Goal: Browse casually

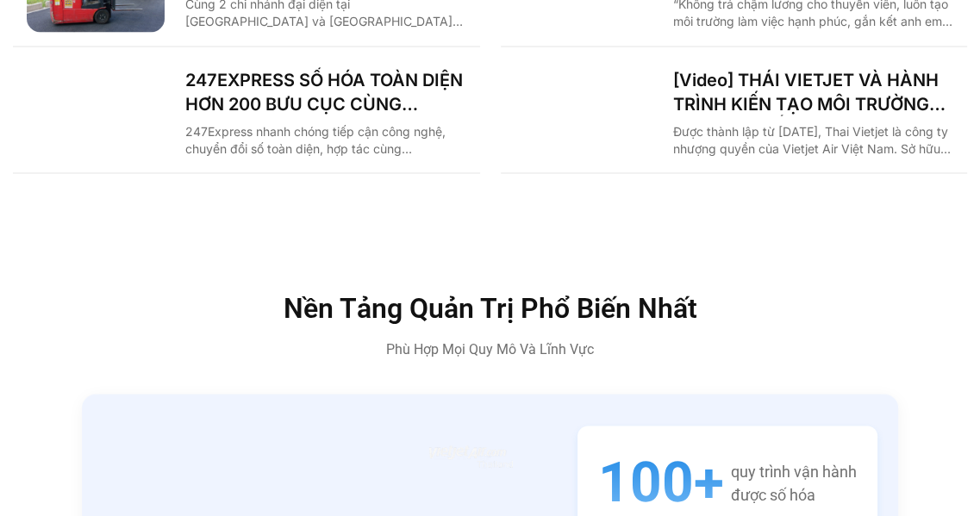
scroll to position [2845, 0]
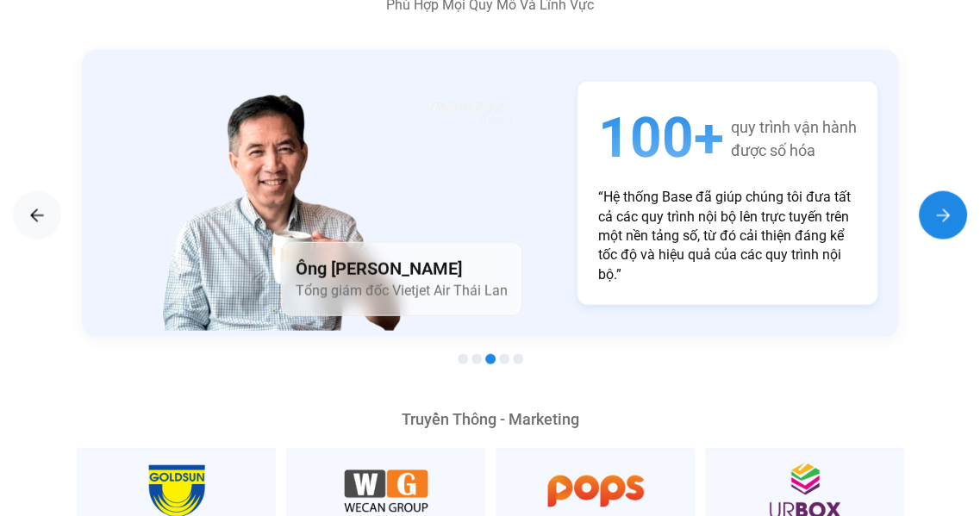
click at [940, 205] on img "Next slide" at bounding box center [943, 215] width 21 height 21
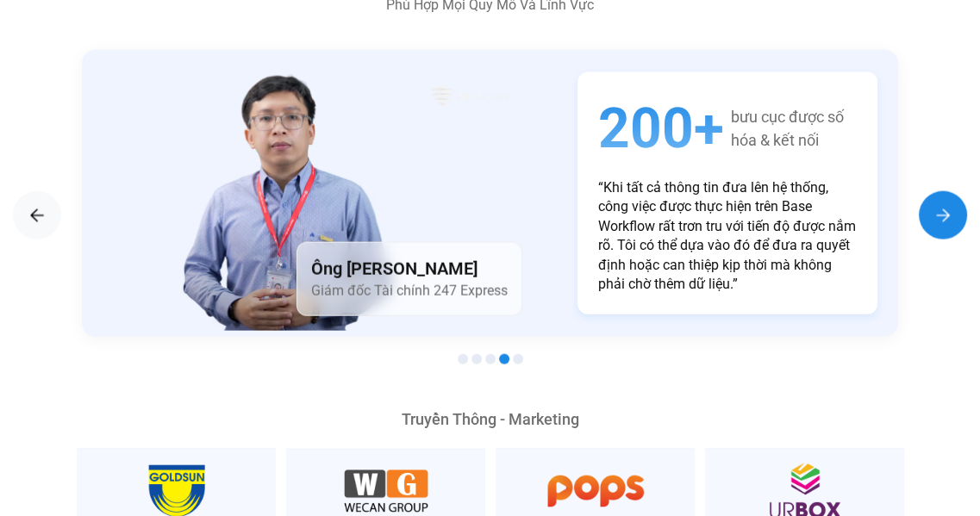
click at [940, 205] on img "Next slide" at bounding box center [943, 215] width 21 height 21
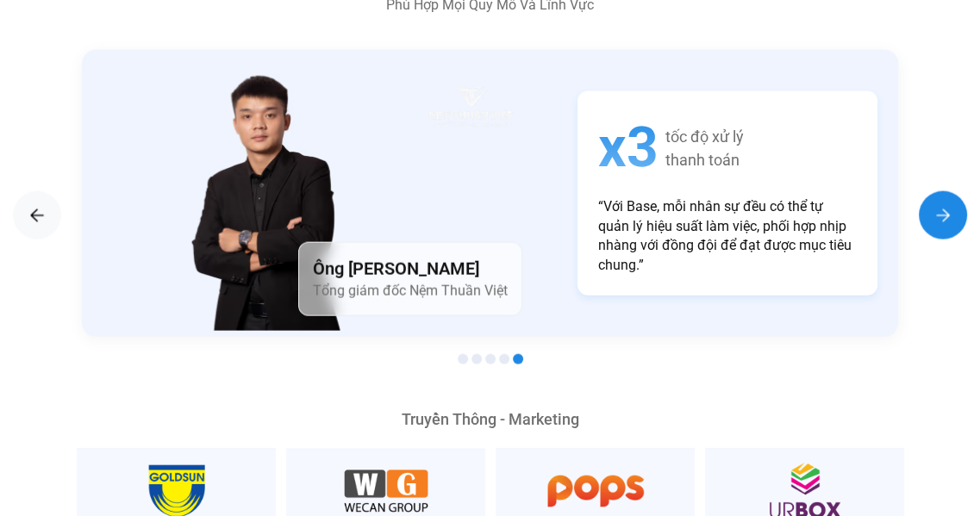
click at [940, 205] on img "Next slide" at bounding box center [943, 215] width 21 height 21
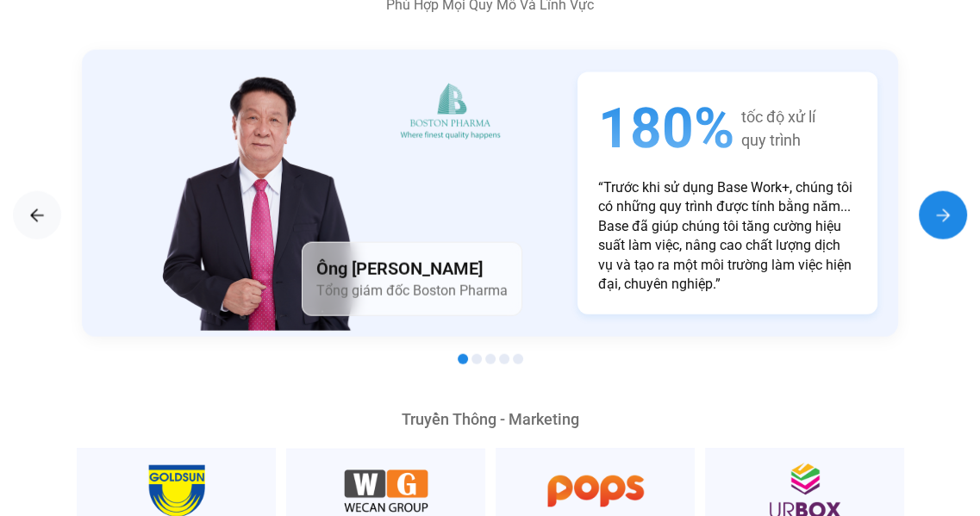
click at [940, 205] on img "Next slide" at bounding box center [943, 215] width 21 height 21
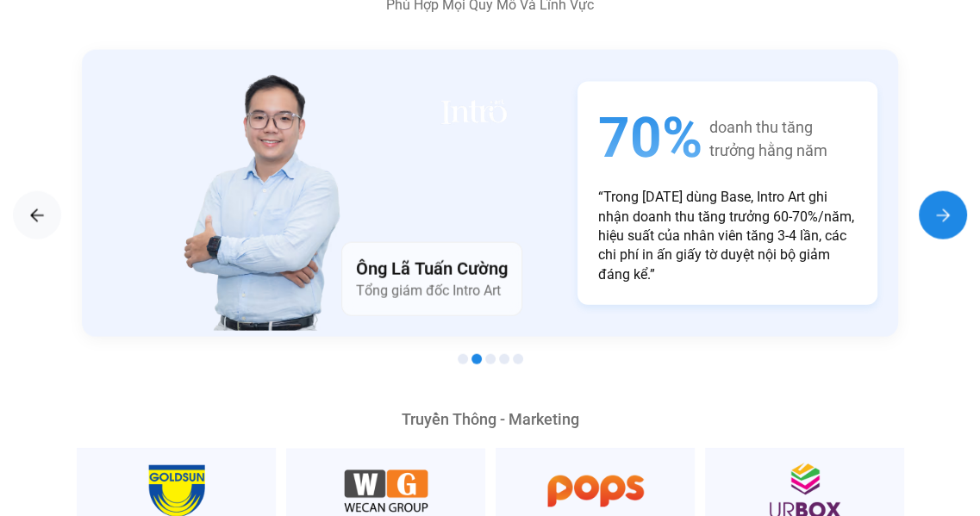
click at [940, 205] on img "Next slide" at bounding box center [943, 215] width 21 height 21
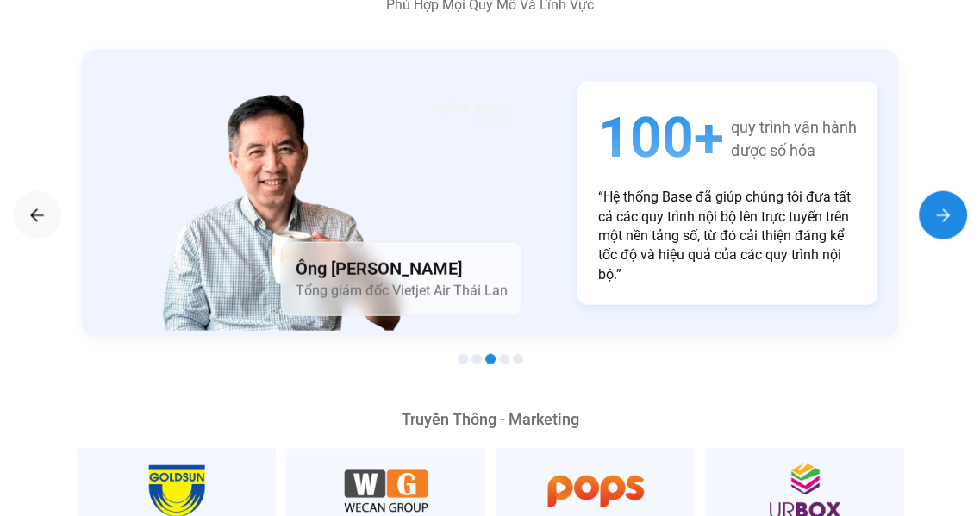
click at [940, 205] on img "Next slide" at bounding box center [943, 215] width 21 height 21
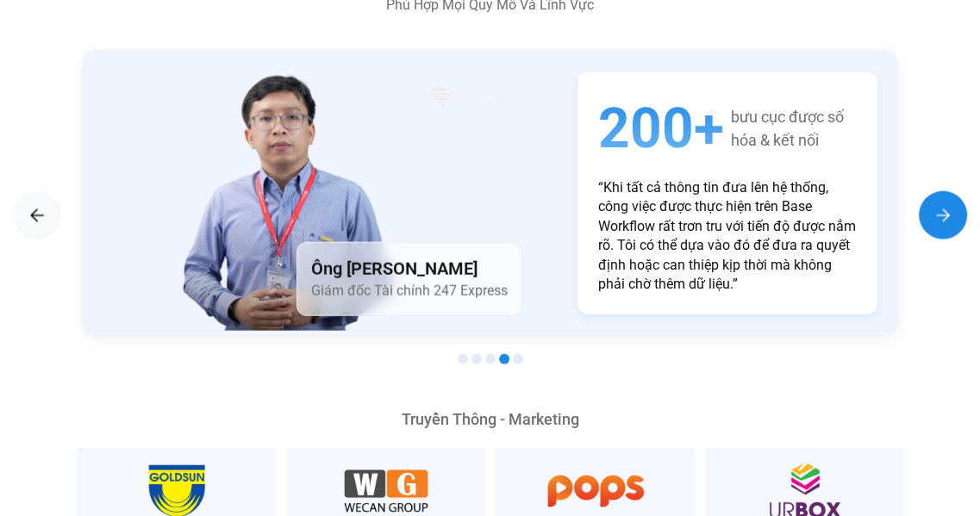
click at [940, 205] on img "Next slide" at bounding box center [943, 215] width 21 height 21
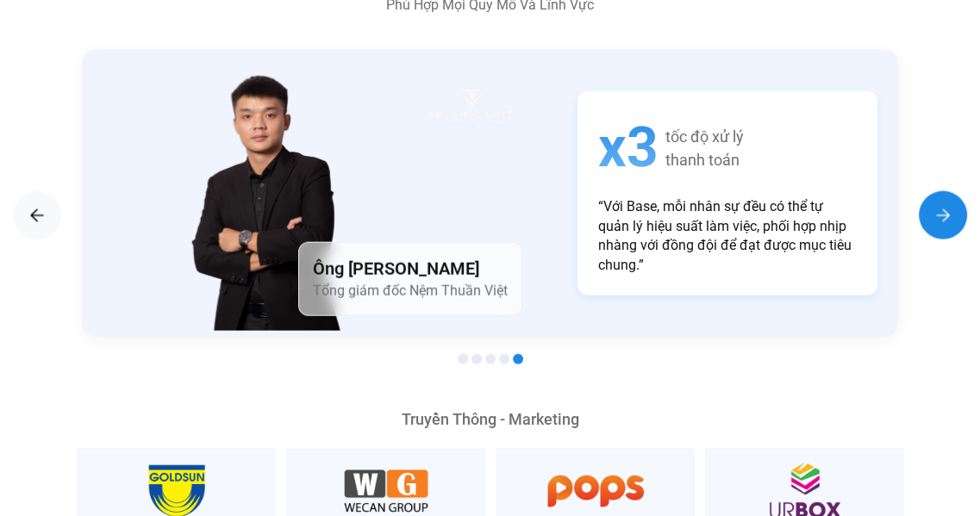
click at [940, 205] on img "Next slide" at bounding box center [943, 215] width 21 height 21
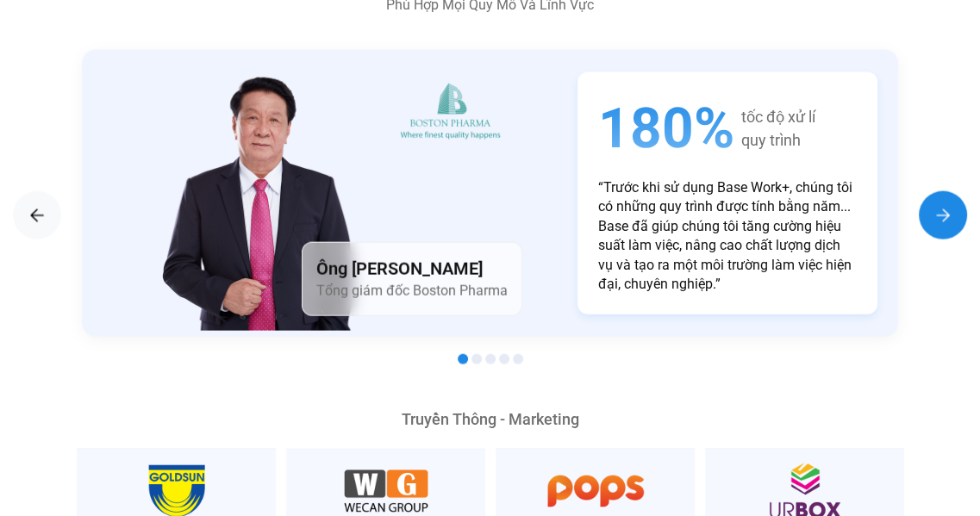
click at [940, 205] on img "Next slide" at bounding box center [943, 215] width 21 height 21
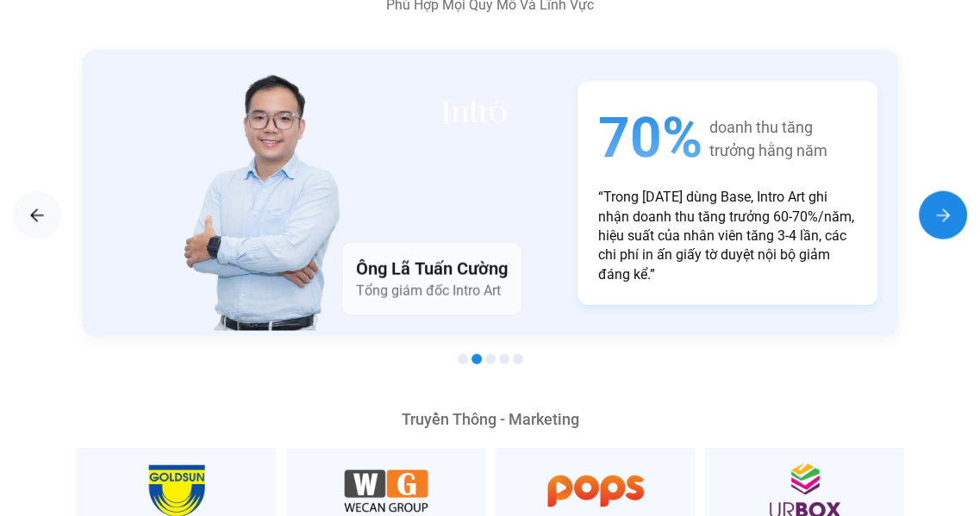
click at [940, 205] on img "Next slide" at bounding box center [943, 215] width 21 height 21
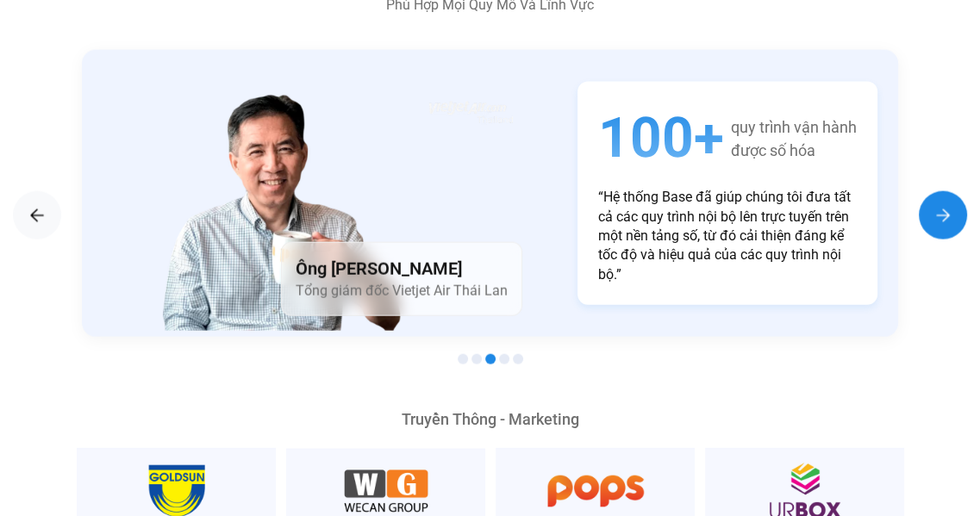
click at [940, 205] on img "Next slide" at bounding box center [943, 215] width 21 height 21
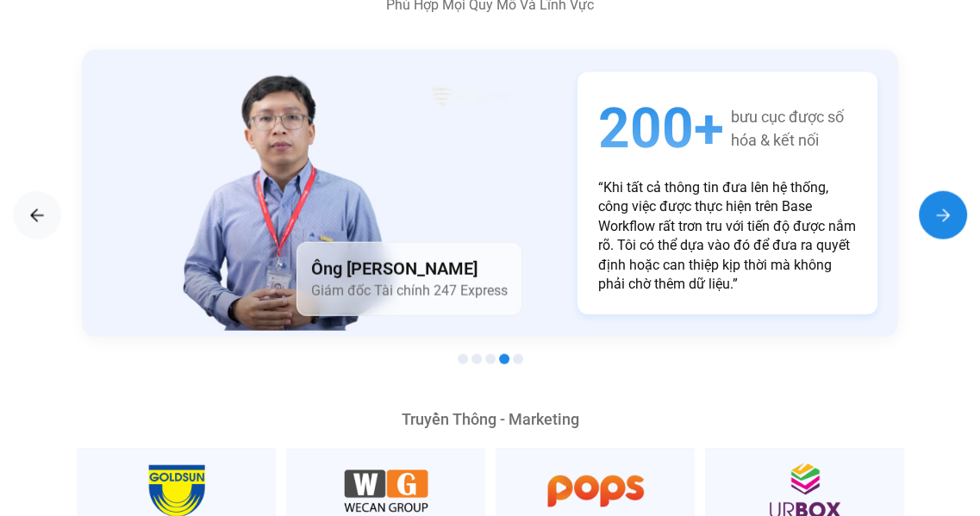
click at [940, 205] on img "Next slide" at bounding box center [943, 215] width 21 height 21
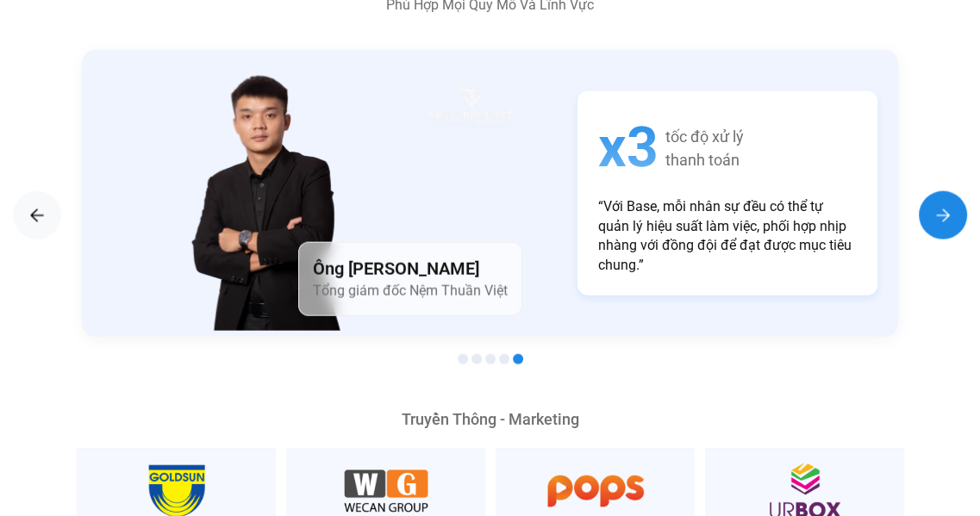
click at [940, 205] on img "Next slide" at bounding box center [943, 215] width 21 height 21
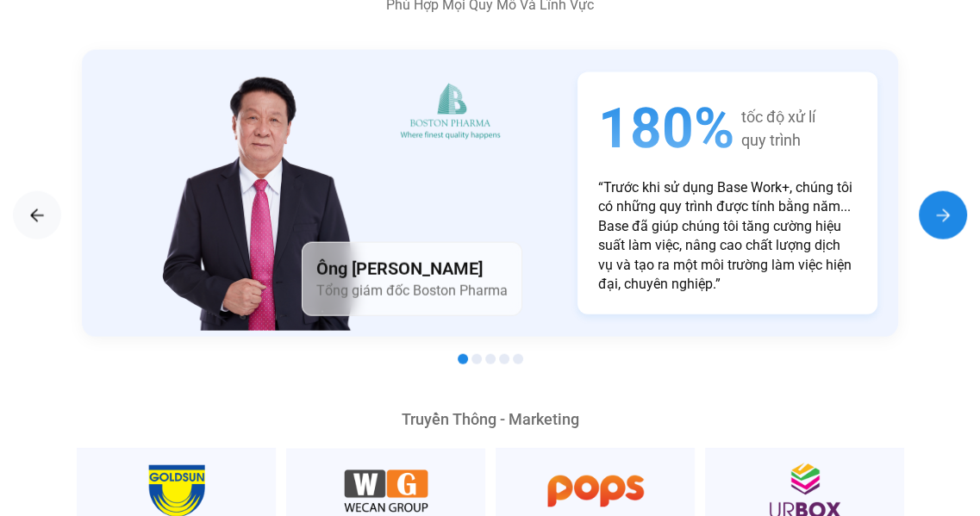
click at [940, 205] on img "Next slide" at bounding box center [943, 215] width 21 height 21
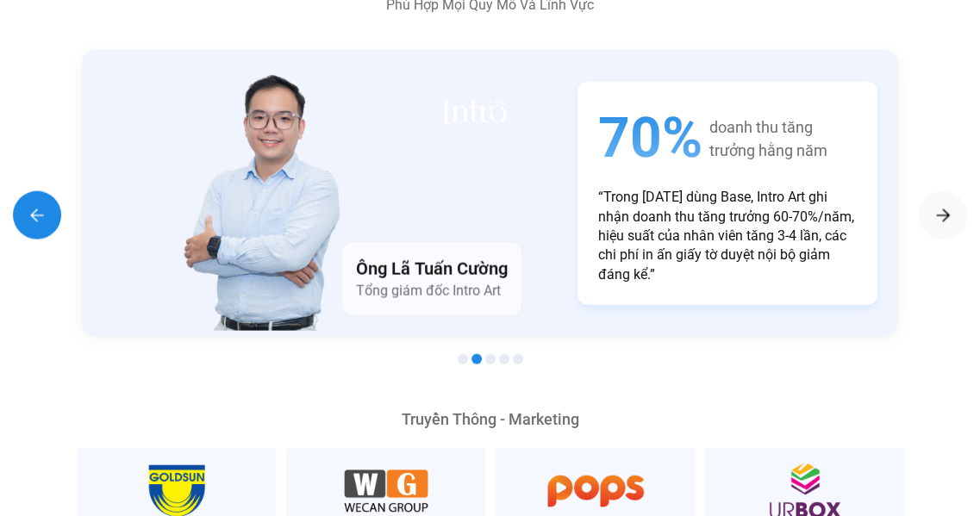
click at [45, 205] on img "Previous slide" at bounding box center [37, 215] width 21 height 21
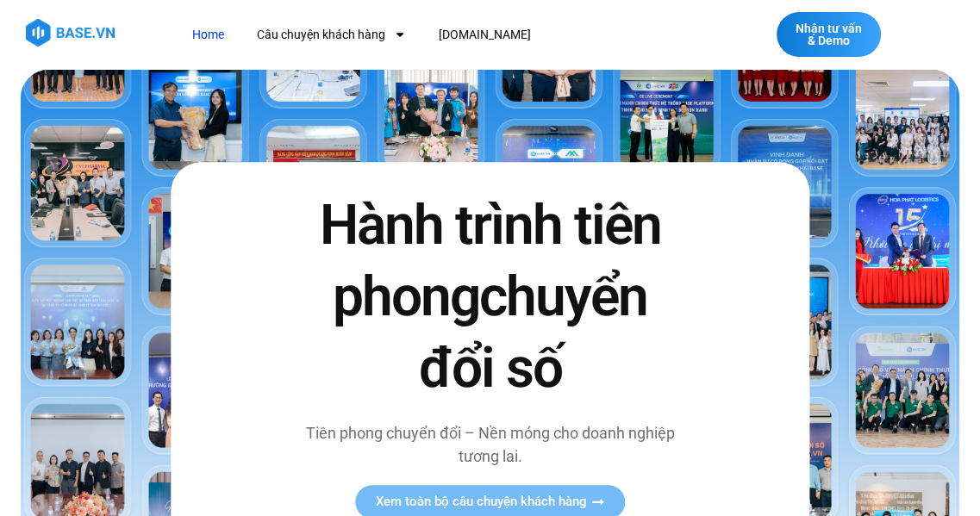
scroll to position [0, 0]
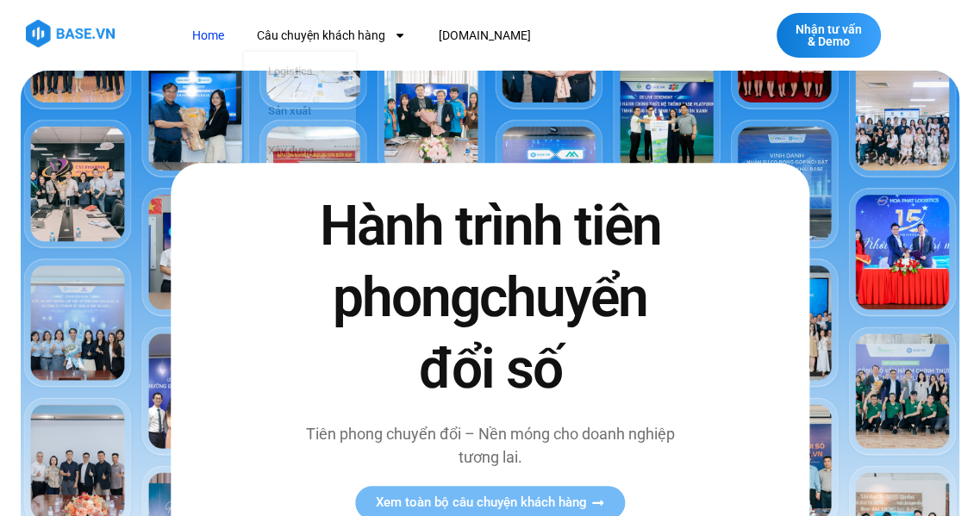
click at [548, 22] on nav "Home Câu chuyện khách hàng Logistics Sản xuất Xây dựng F&B Dược Y tế Giáo dục […" at bounding box center [438, 36] width 519 height 32
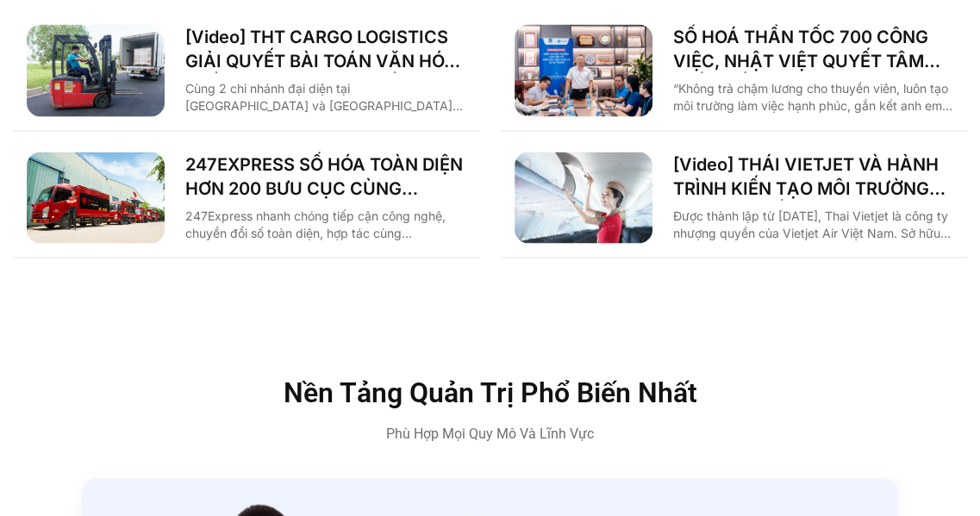
scroll to position [2155, 0]
